Goal: Understand process/instructions: Learn how to perform a task or action

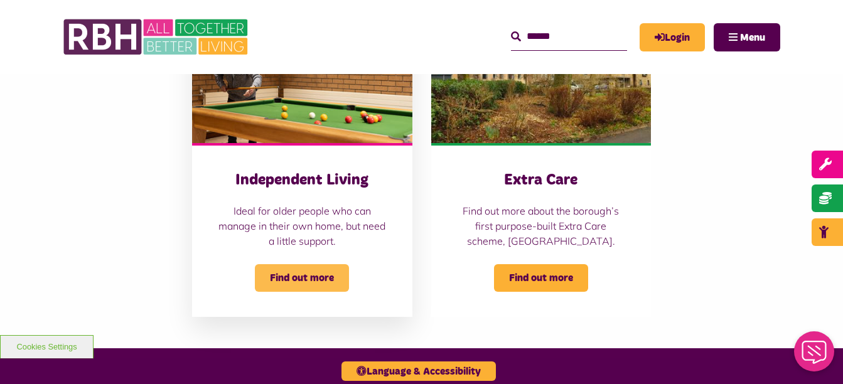
click at [322, 282] on span "Find out more" at bounding box center [302, 278] width 94 height 28
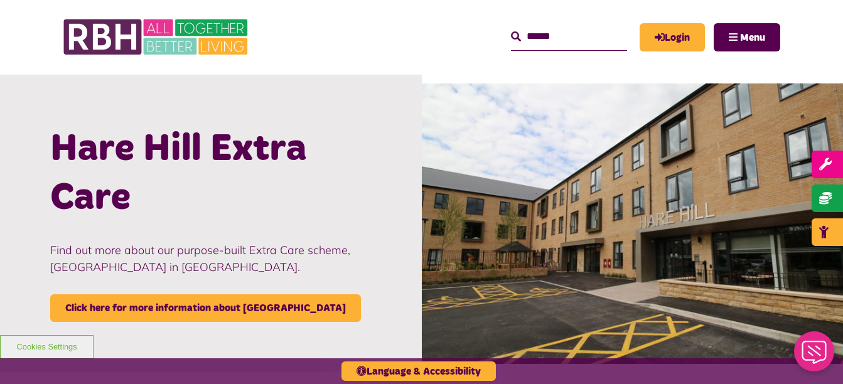
scroll to position [1160, 0]
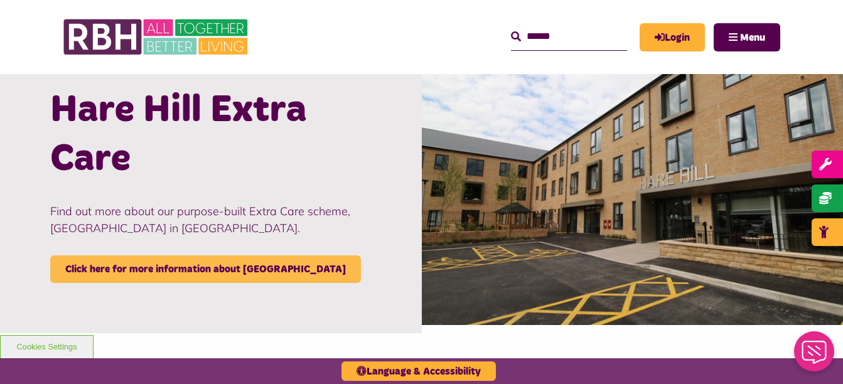
click at [214, 275] on link "Click here for more information about Hare Hill" at bounding box center [205, 270] width 311 height 28
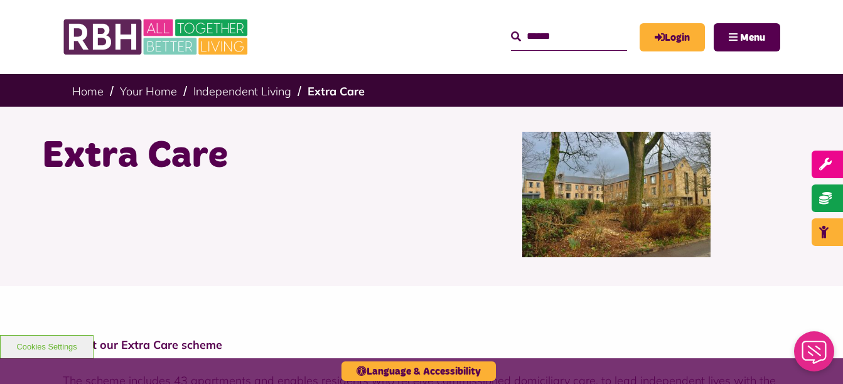
click at [444, 38] on div "MyRBH About Us Contact Us Search Menu" at bounding box center [529, 37] width 502 height 49
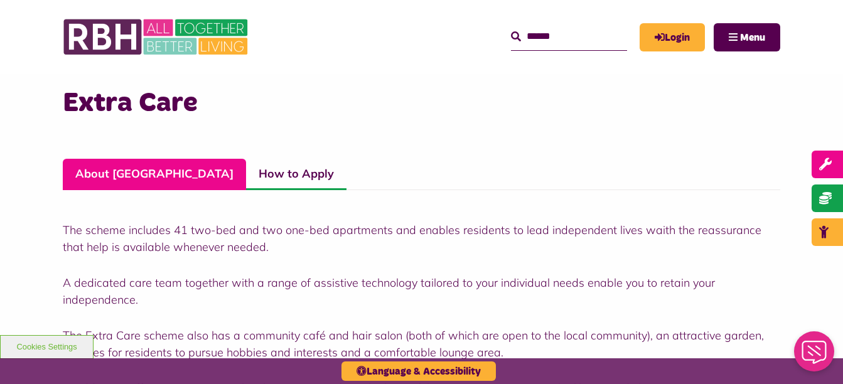
scroll to position [251, 0]
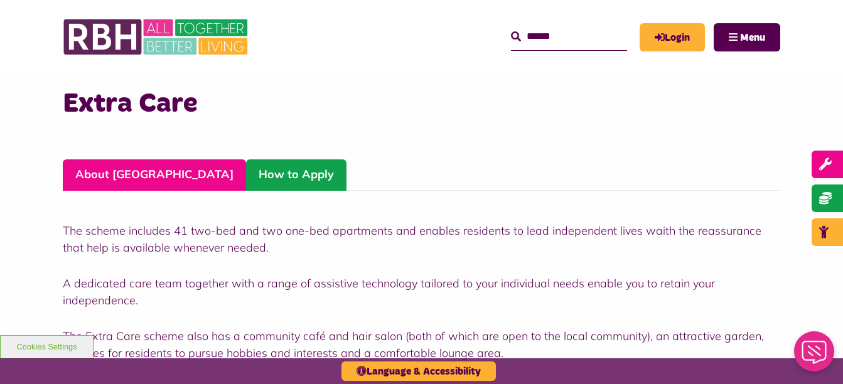
click at [246, 181] on link "How to Apply" at bounding box center [296, 175] width 100 height 31
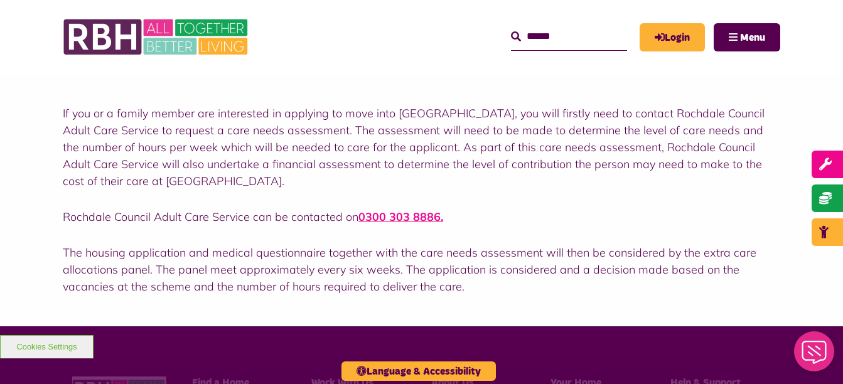
scroll to position [369, 0]
